Goal: Information Seeking & Learning: Learn about a topic

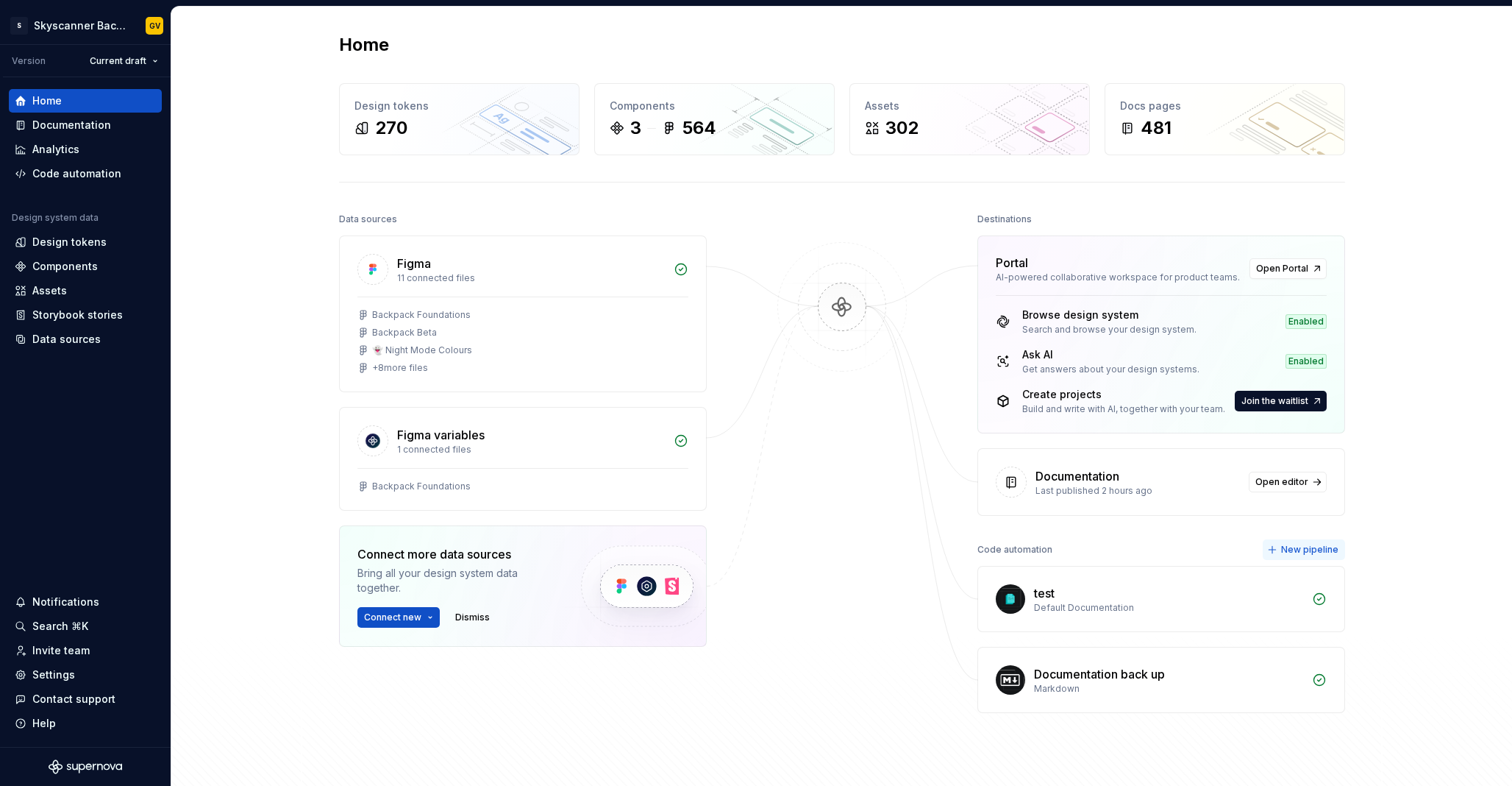
click at [1289, 556] on button "New pipeline" at bounding box center [1304, 549] width 83 height 21
click at [1284, 264] on span "Open Portal" at bounding box center [1282, 268] width 52 height 12
click at [616, 130] on icon at bounding box center [616, 127] width 12 height 12
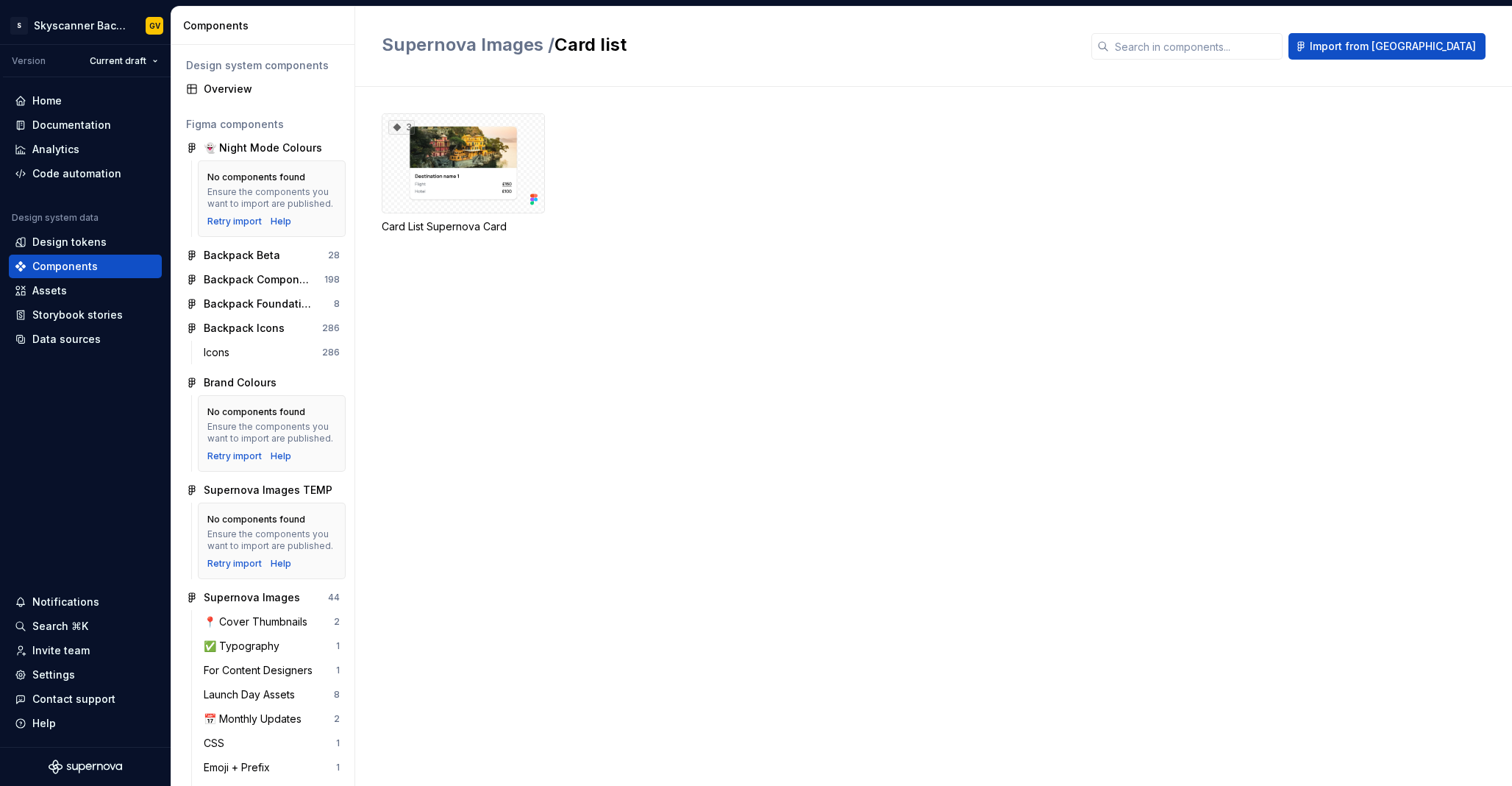
click at [578, 449] on div "3 Card List Supernova Card" at bounding box center [947, 437] width 1130 height 699
click at [83, 262] on div "Components" at bounding box center [65, 266] width 66 height 15
click at [79, 246] on div "Design tokens" at bounding box center [69, 241] width 74 height 15
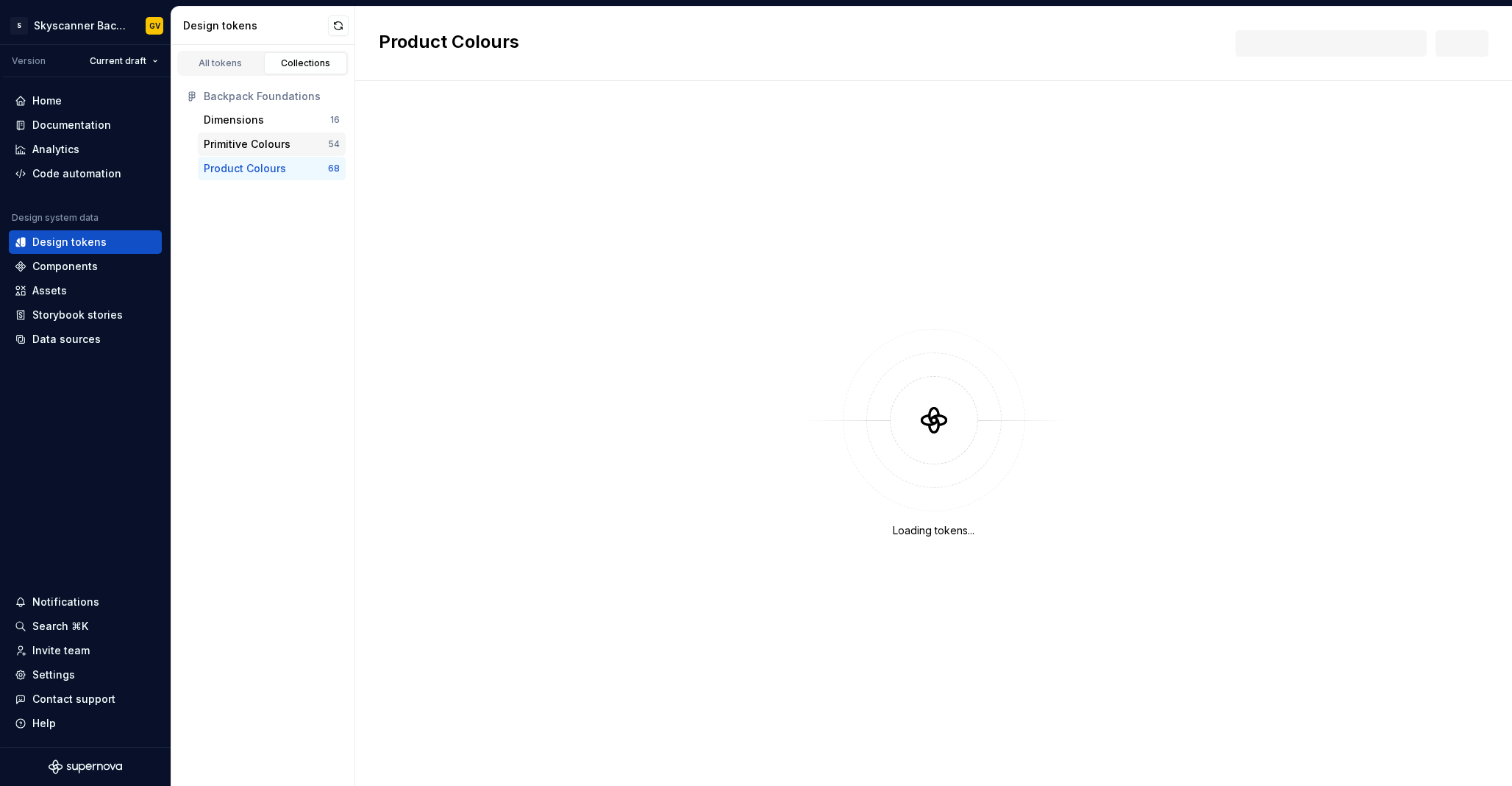
click at [317, 143] on div "Primitive Colours" at bounding box center [265, 143] width 124 height 15
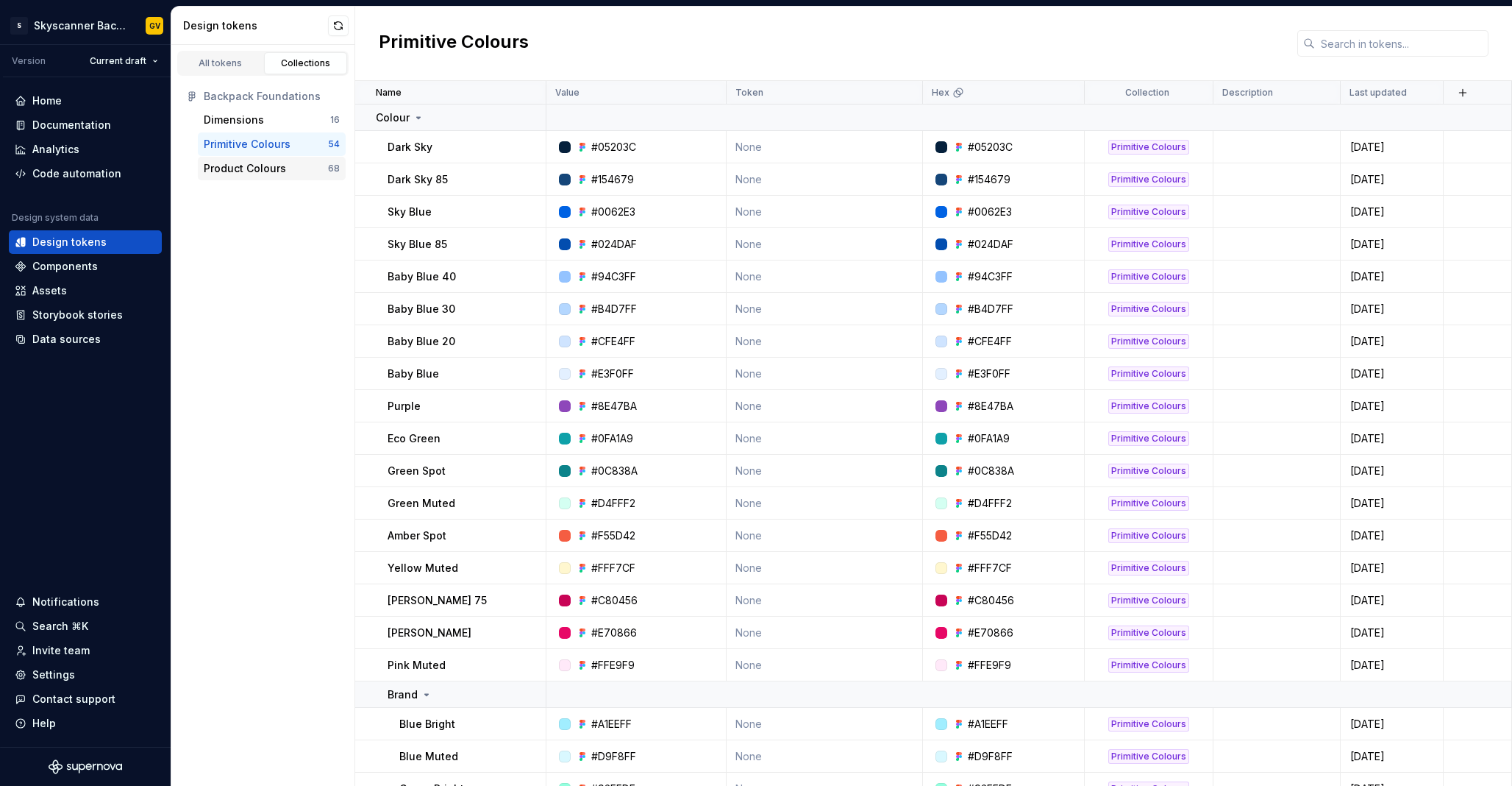
click at [285, 165] on div "Product Colours" at bounding box center [265, 168] width 124 height 15
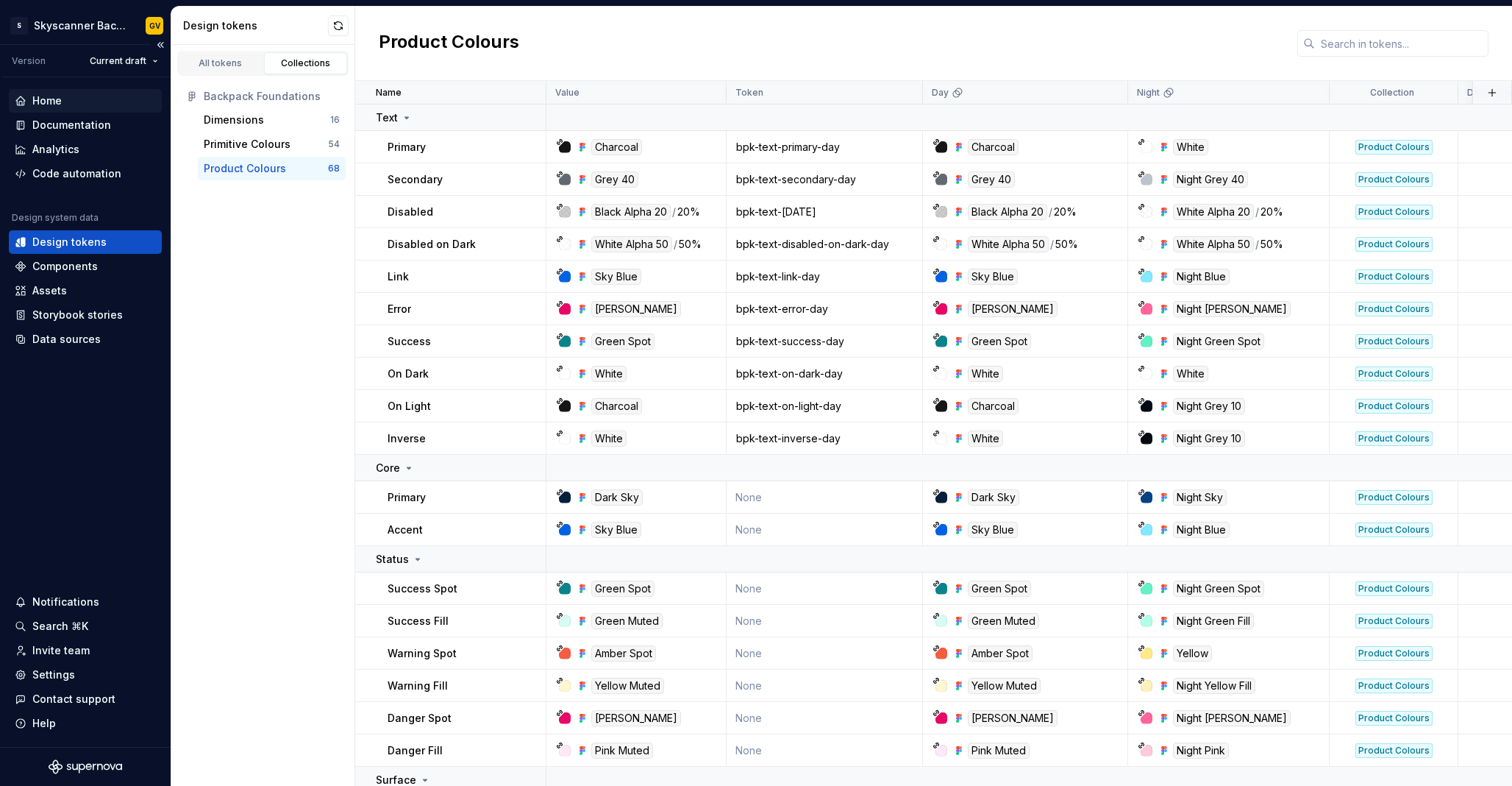
click at [62, 94] on div "Home" at bounding box center [85, 100] width 141 height 15
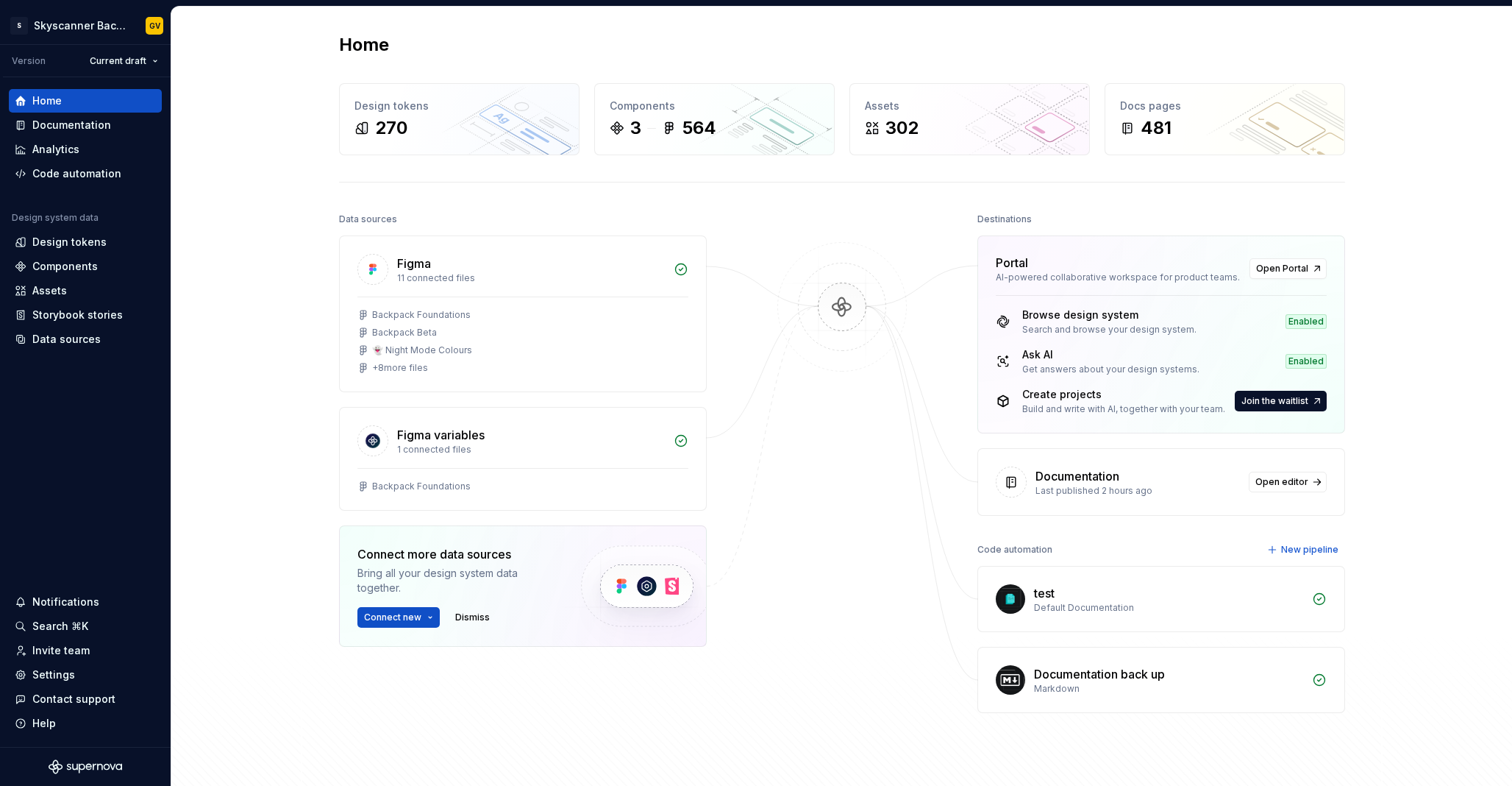
click at [1074, 597] on div "test" at bounding box center [1168, 592] width 269 height 18
click at [1040, 676] on div "Documentation back up" at bounding box center [1099, 673] width 131 height 18
click at [1015, 676] on img at bounding box center [1011, 680] width 29 height 29
click at [1070, 324] on div "Search and browse your design system." at bounding box center [1110, 329] width 174 height 12
click at [1305, 320] on div "Enabled" at bounding box center [1305, 321] width 41 height 15
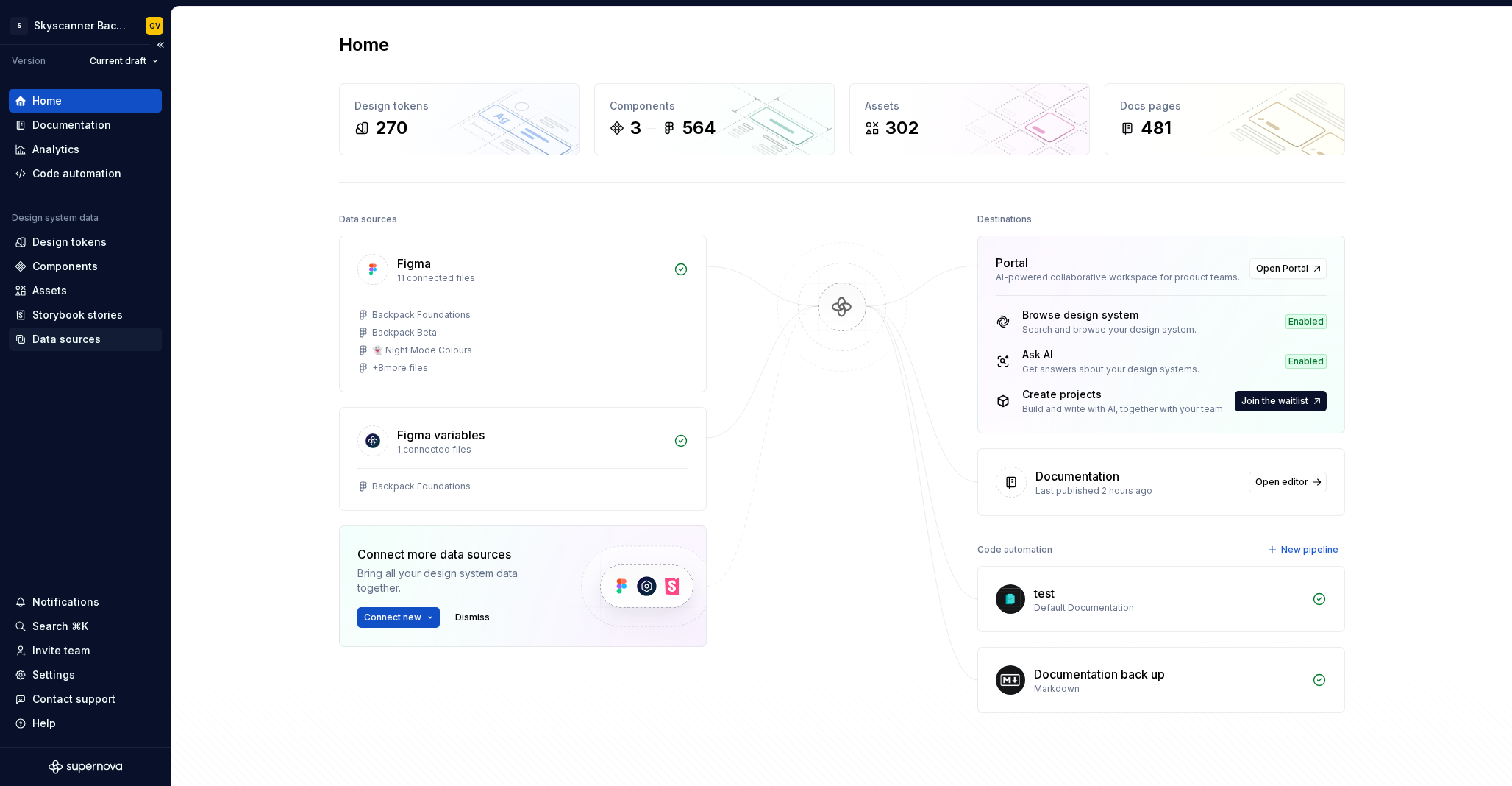
click at [52, 342] on div "Data sources" at bounding box center [66, 339] width 69 height 15
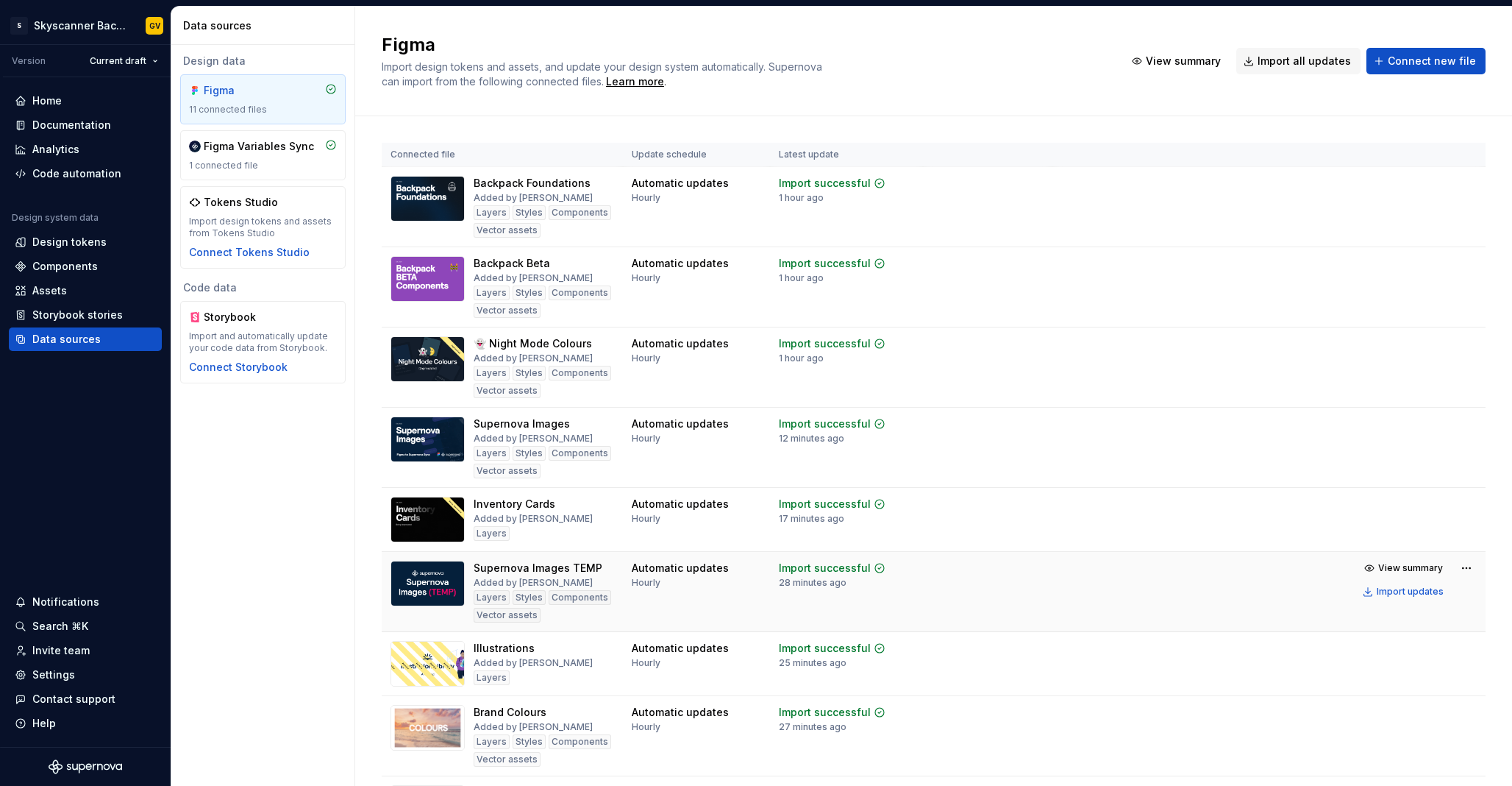
scroll to position [270, 0]
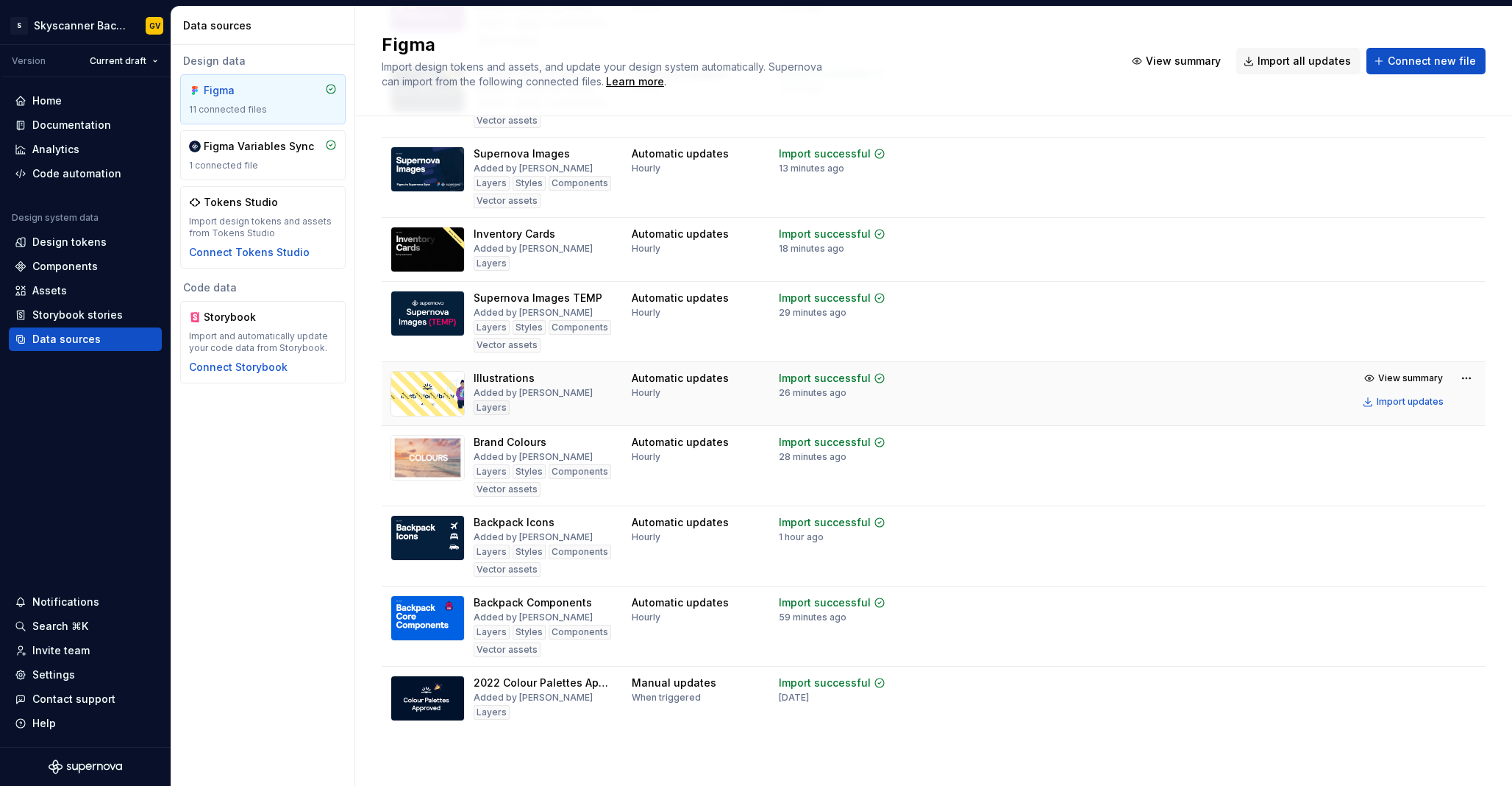
click at [430, 395] on img at bounding box center [427, 393] width 74 height 46
click at [1389, 377] on span "View summary" at bounding box center [1411, 378] width 65 height 12
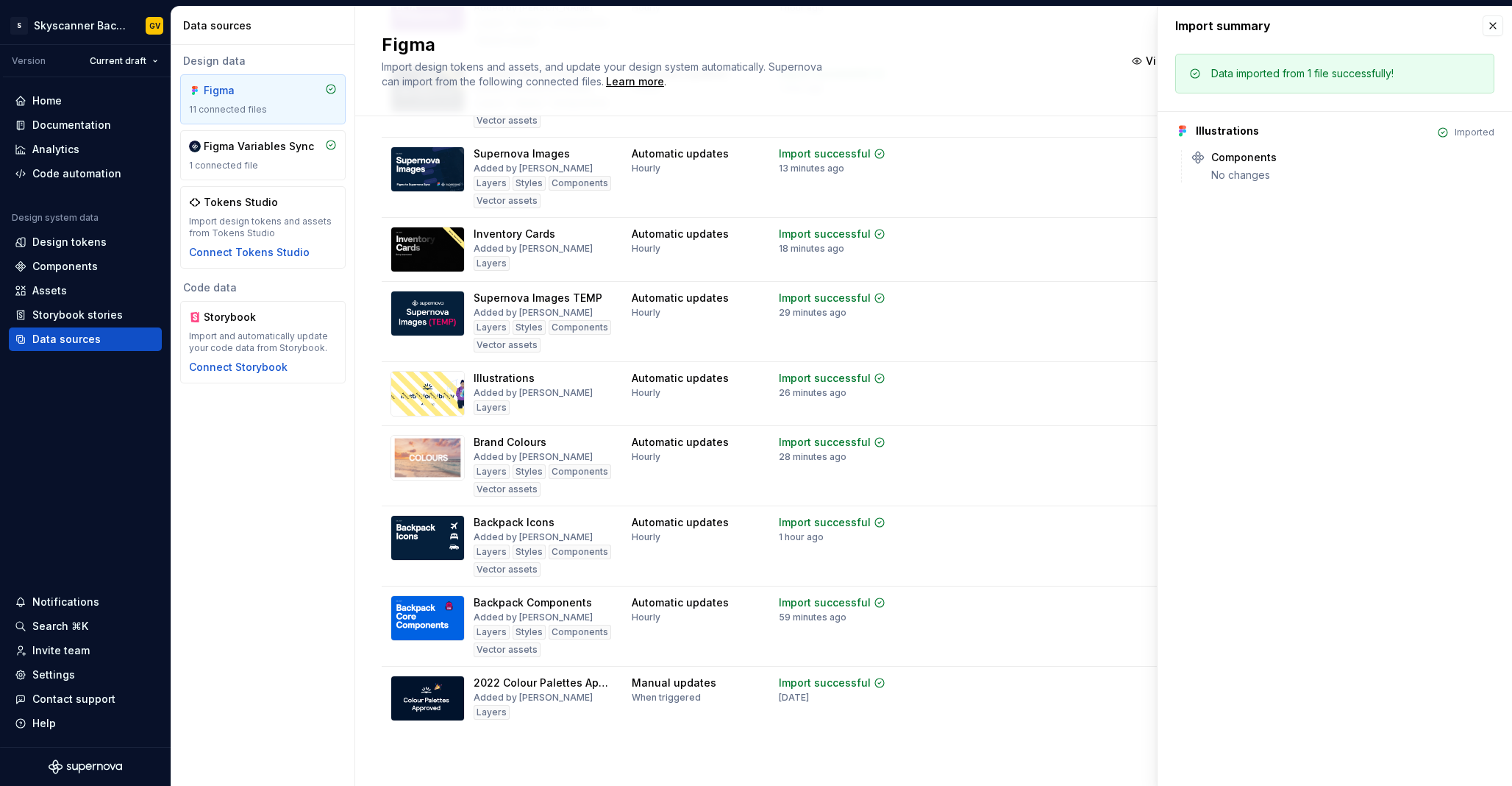
click at [1349, 74] on div "Data imported from 1 file successfully!" at bounding box center [1302, 73] width 183 height 15
click at [1490, 26] on button "button" at bounding box center [1493, 25] width 21 height 21
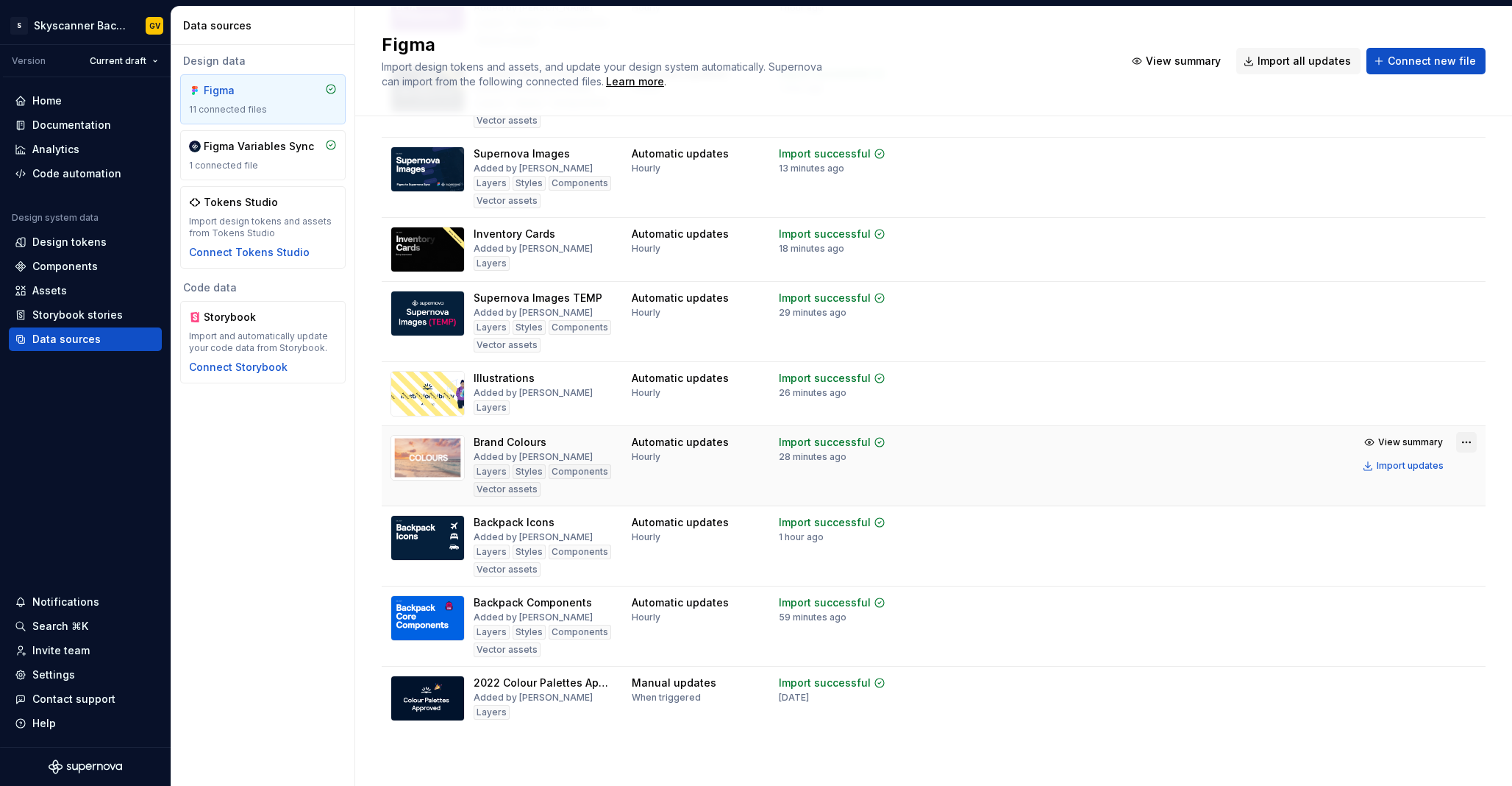
click at [1470, 445] on html "S Skyscanner Backpack GV Version Current draft Home Documentation Analytics Cod…" at bounding box center [756, 393] width 1512 height 786
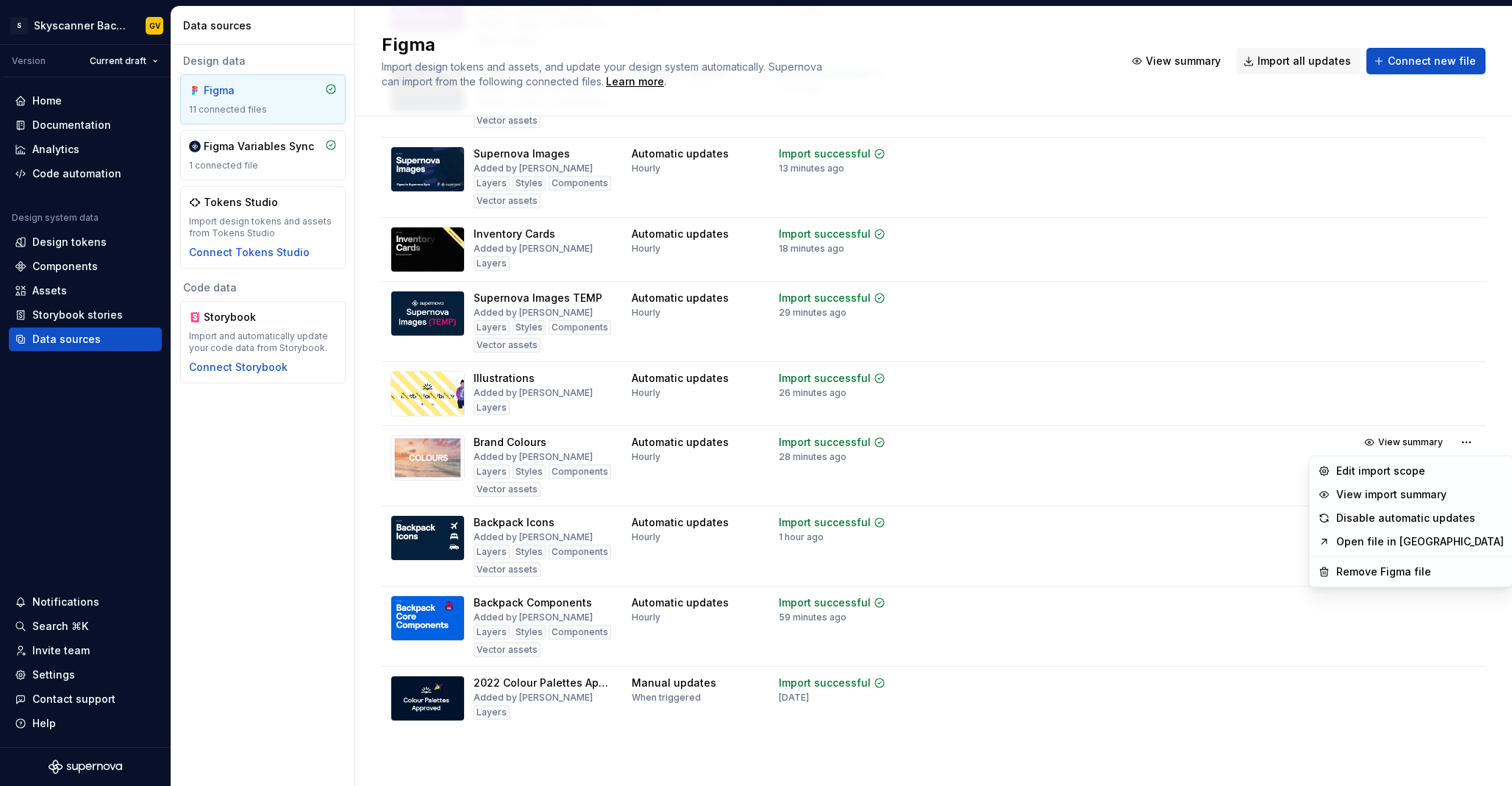
click at [1413, 546] on link "Open file in [GEOGRAPHIC_DATA]" at bounding box center [1419, 541] width 167 height 15
